Goal: Task Accomplishment & Management: Manage account settings

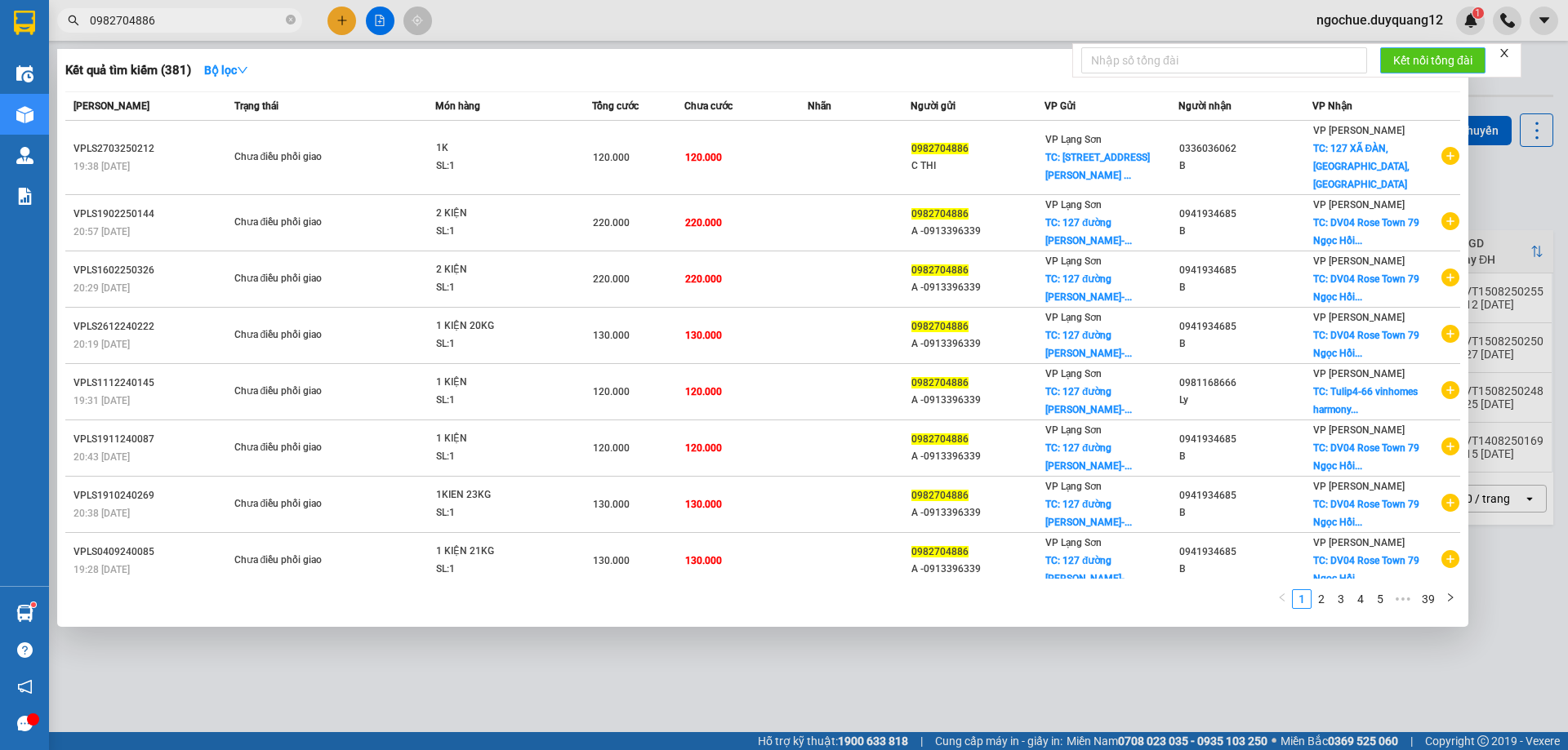
drag, startPoint x: 1411, startPoint y: 26, endPoint x: 1399, endPoint y: 48, distance: 25.1
click at [1410, 25] on div at bounding box center [784, 375] width 1568 height 750
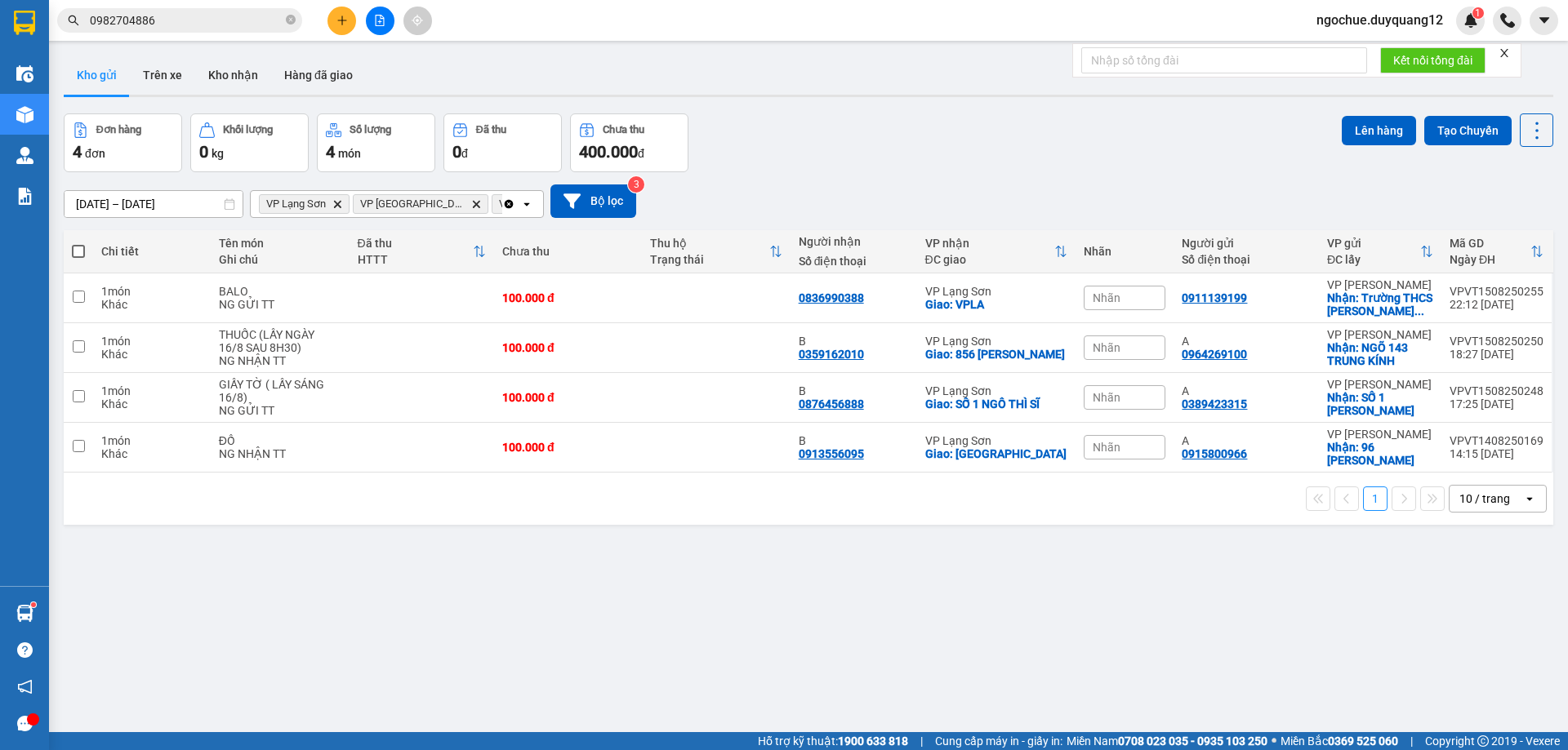
click at [1409, 10] on span "ngochue.duyquang12" at bounding box center [1379, 19] width 153 height 20
click at [1362, 76] on span "Đổi mật khẩu" at bounding box center [1386, 76] width 119 height 18
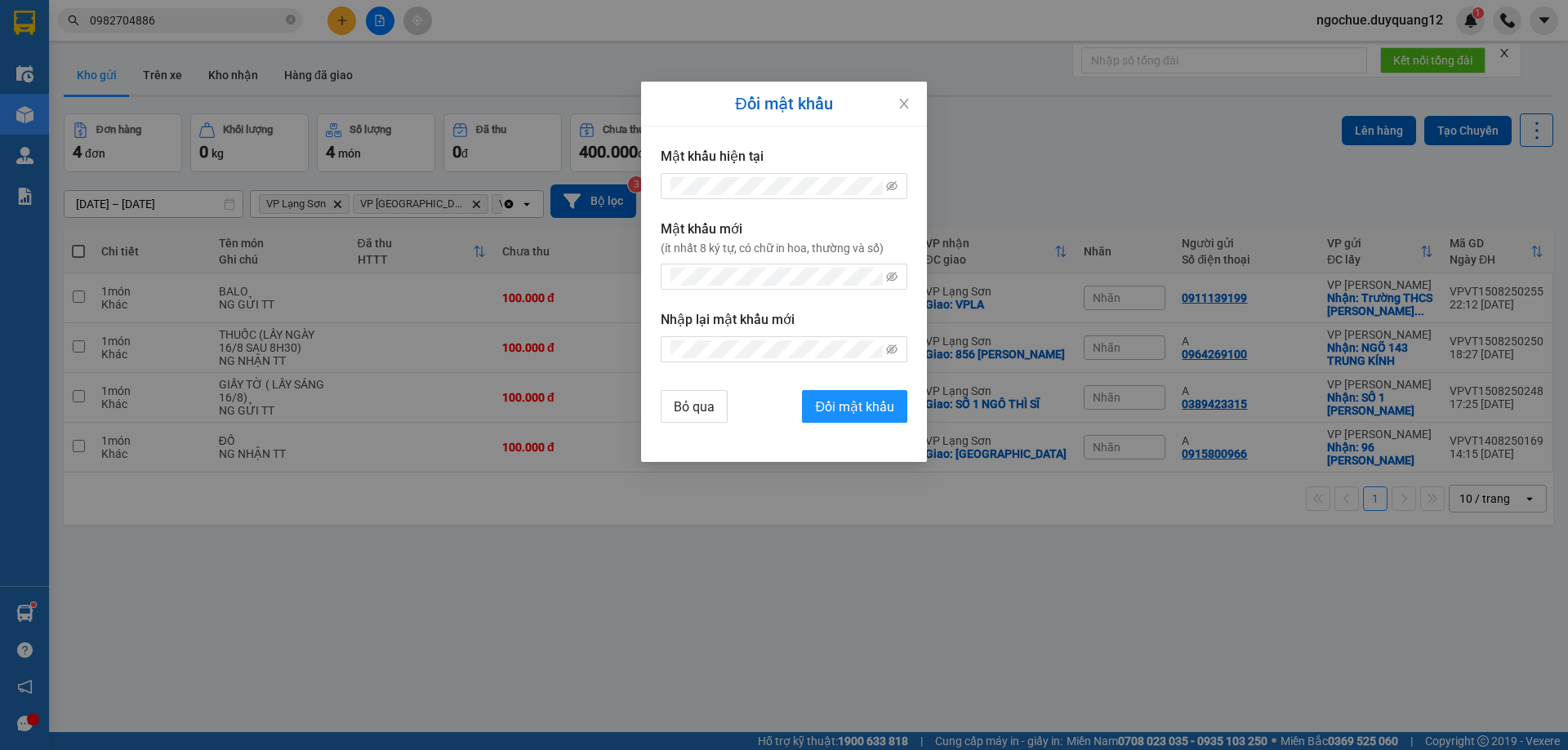
click at [1022, 79] on div "Đổi mật khẩu Mật khẩu hiện tại Mật khẩu mới (ít nhất 8 ký tự, có chữ in hoa, th…" at bounding box center [784, 375] width 1568 height 750
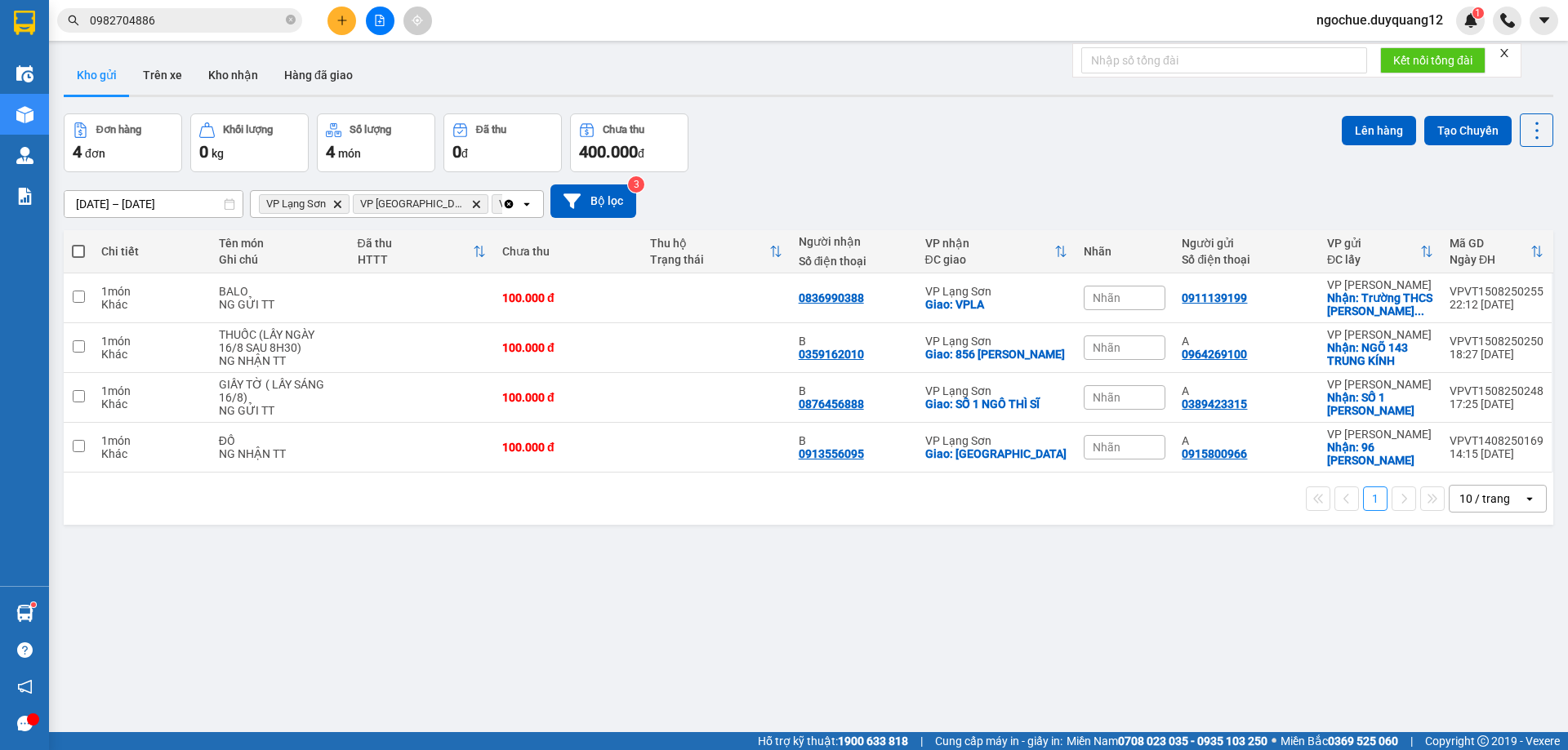
click at [1391, 25] on span "ngochue.duyquang12" at bounding box center [1379, 19] width 153 height 20
click at [1337, 47] on span "Đăng xuất" at bounding box center [1386, 50] width 119 height 18
